Goal: Register for event/course: Sign up to attend an event or enroll in a course

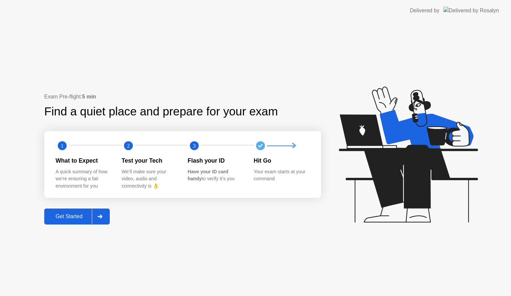
click at [110, 218] on button "Get Started" at bounding box center [77, 217] width 66 height 16
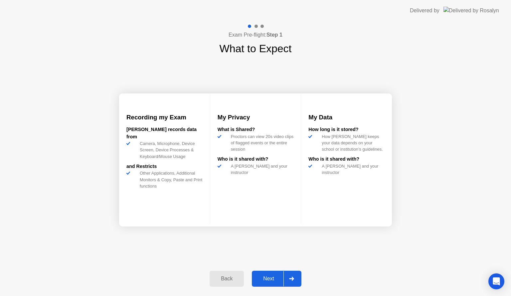
click at [249, 282] on div "Back Next" at bounding box center [256, 279] width 100 height 31
click at [263, 282] on div "Next" at bounding box center [269, 279] width 30 height 6
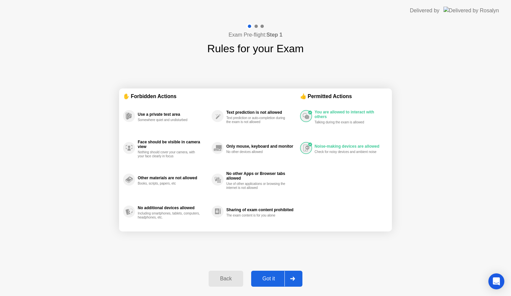
click at [263, 282] on div "Got it" at bounding box center [268, 279] width 31 height 6
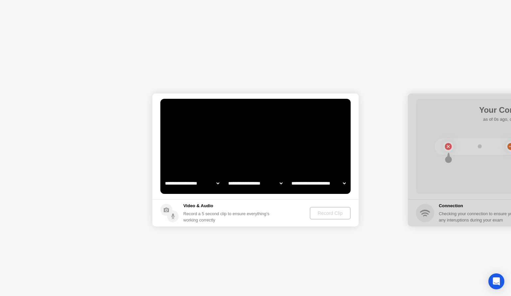
select select "**********"
select select "*******"
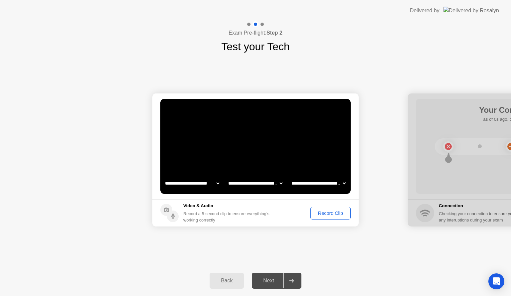
click at [322, 213] on div "Record Clip" at bounding box center [331, 213] width 36 height 5
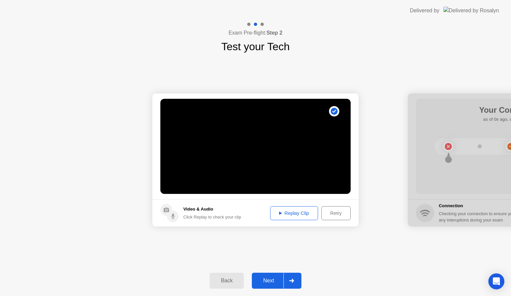
click at [267, 284] on div "Next" at bounding box center [269, 281] width 30 height 6
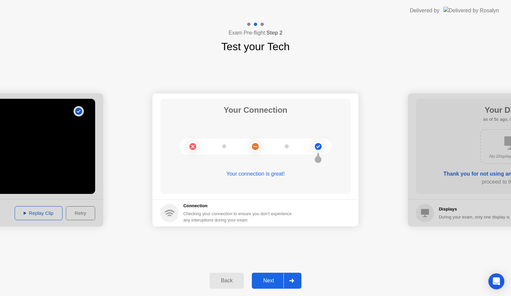
click at [141, 255] on div "**********" at bounding box center [255, 160] width 511 height 211
click at [266, 280] on div "Next" at bounding box center [269, 281] width 30 height 6
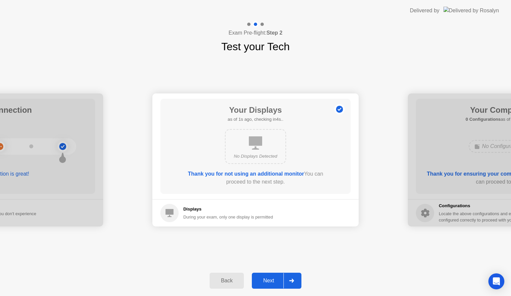
click at [276, 279] on div "Next" at bounding box center [269, 281] width 30 height 6
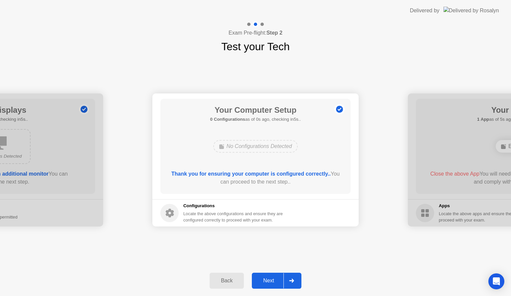
click at [276, 279] on div "Next" at bounding box center [269, 281] width 30 height 6
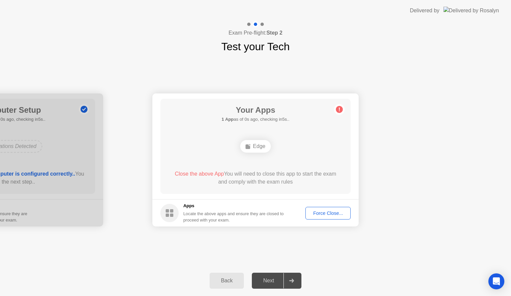
click at [319, 208] on button "Force Close..." at bounding box center [327, 213] width 45 height 13
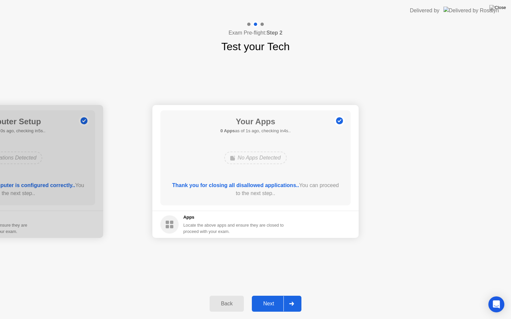
click at [274, 296] on div "Next" at bounding box center [269, 304] width 30 height 6
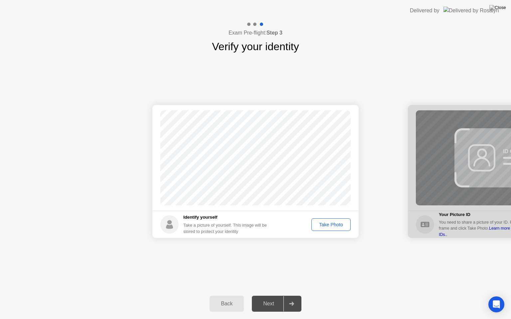
click at [325, 226] on div "Take Photo" at bounding box center [331, 224] width 35 height 5
click at [268, 296] on div "Next" at bounding box center [269, 304] width 30 height 6
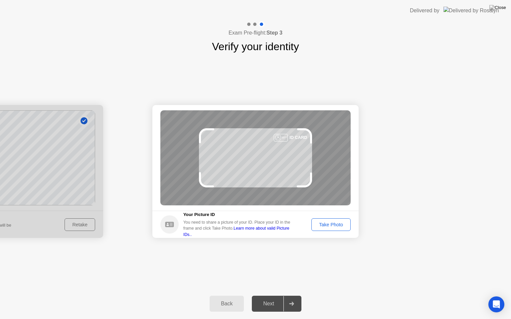
click at [268, 296] on div "Next" at bounding box center [269, 304] width 30 height 6
click at [327, 234] on footer "Your Picture ID You need to share a picture of your ID. Place your ID in the fr…" at bounding box center [255, 224] width 206 height 27
click at [326, 229] on button "Take Photo" at bounding box center [330, 225] width 39 height 13
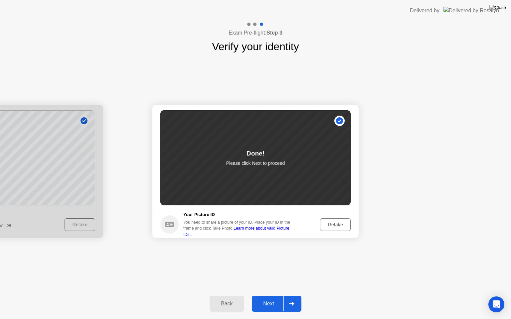
click at [274, 296] on div "Next" at bounding box center [269, 304] width 30 height 6
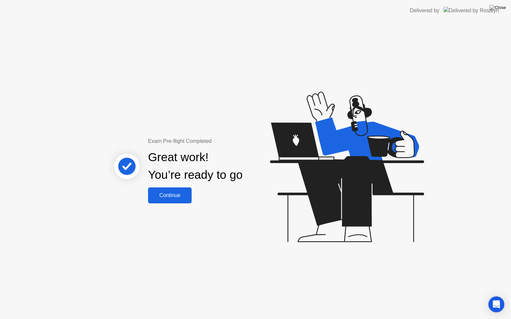
click at [174, 196] on div "Continue" at bounding box center [170, 196] width 40 height 6
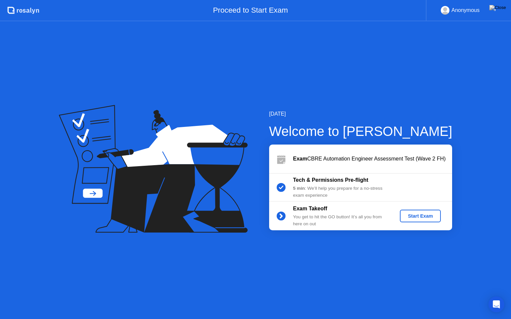
click at [425, 215] on div "Start Exam" at bounding box center [421, 216] width 36 height 5
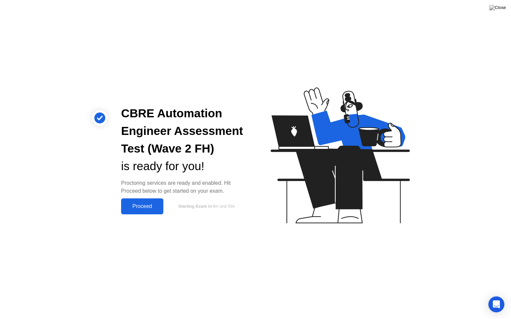
click at [150, 206] on div "Proceed" at bounding box center [142, 207] width 38 height 6
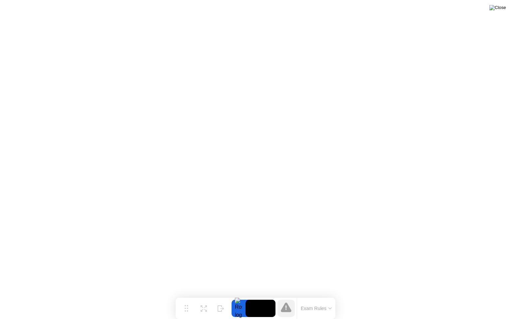
click at [499, 6] on img at bounding box center [497, 7] width 17 height 5
click at [323, 296] on button "Exam Rules" at bounding box center [316, 309] width 35 height 6
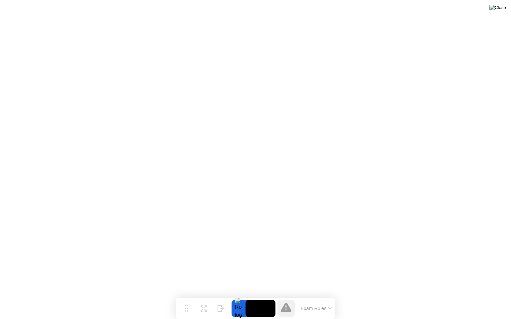
click at [500, 6] on img at bounding box center [497, 7] width 17 height 5
